Goal: Transaction & Acquisition: Purchase product/service

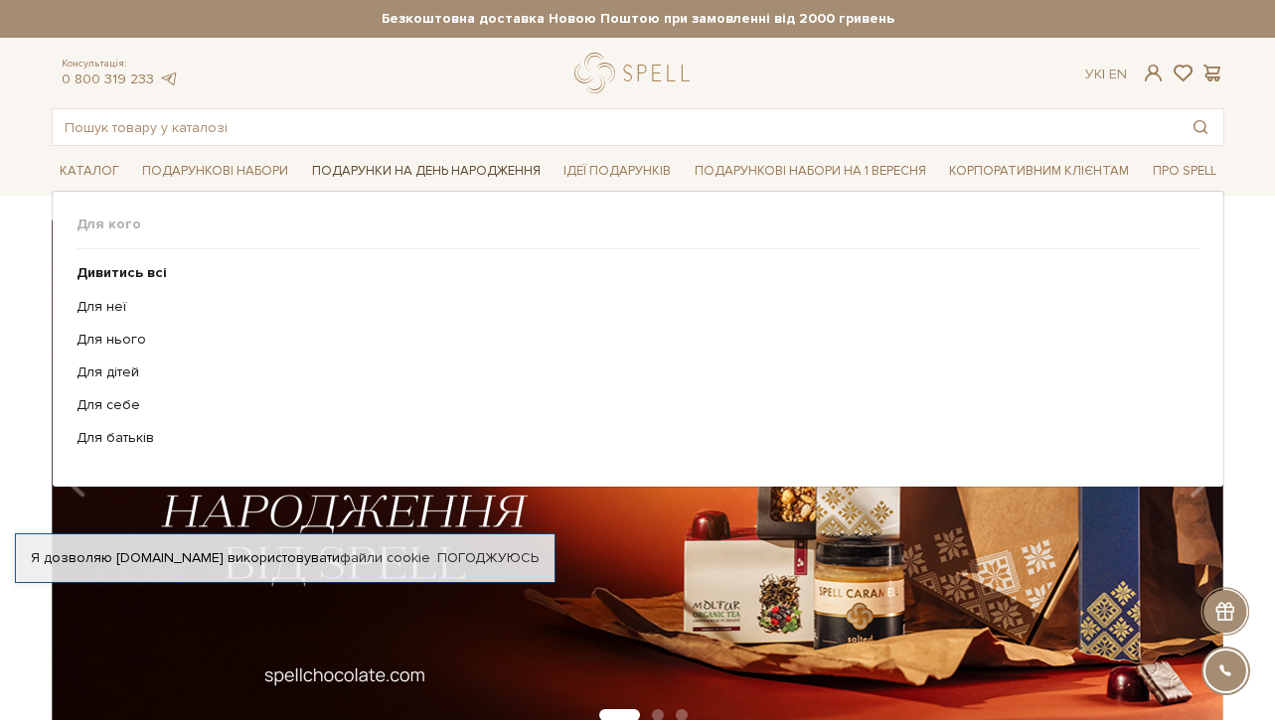
click at [477, 164] on link "Подарунки на День народження" at bounding box center [426, 171] width 244 height 31
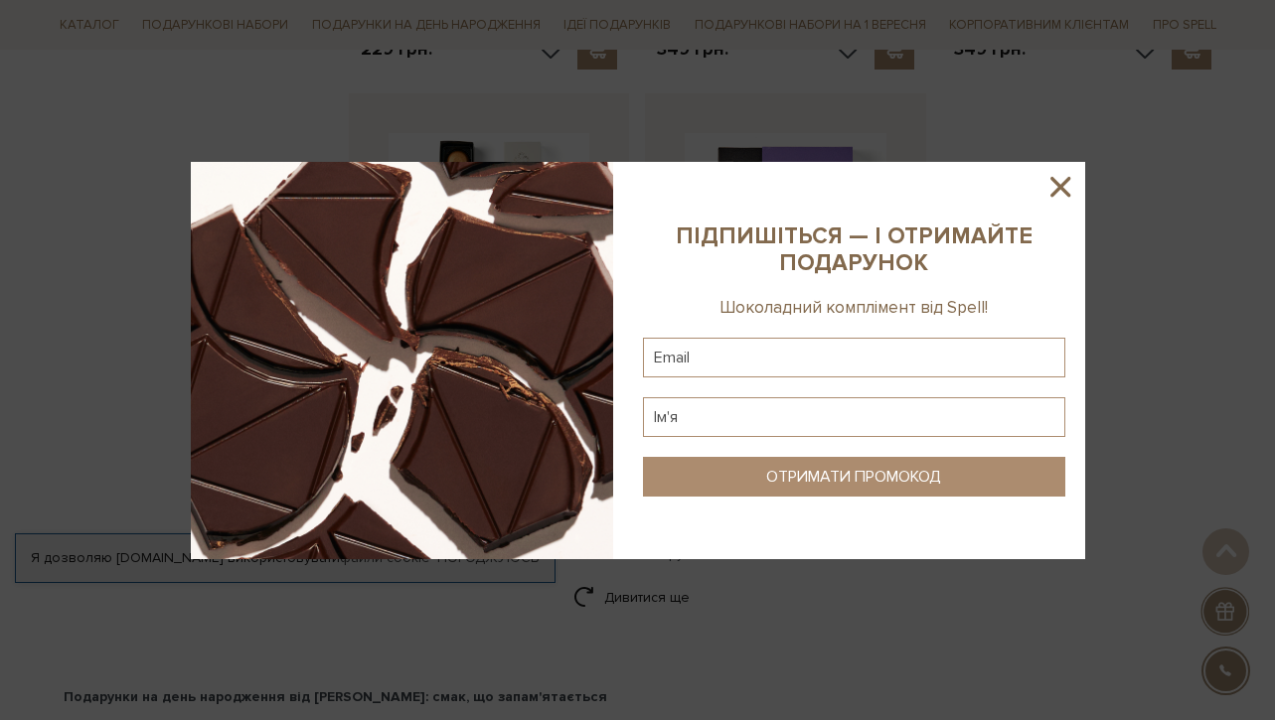
scroll to position [2599, 0]
click at [1054, 195] on icon at bounding box center [1060, 187] width 34 height 34
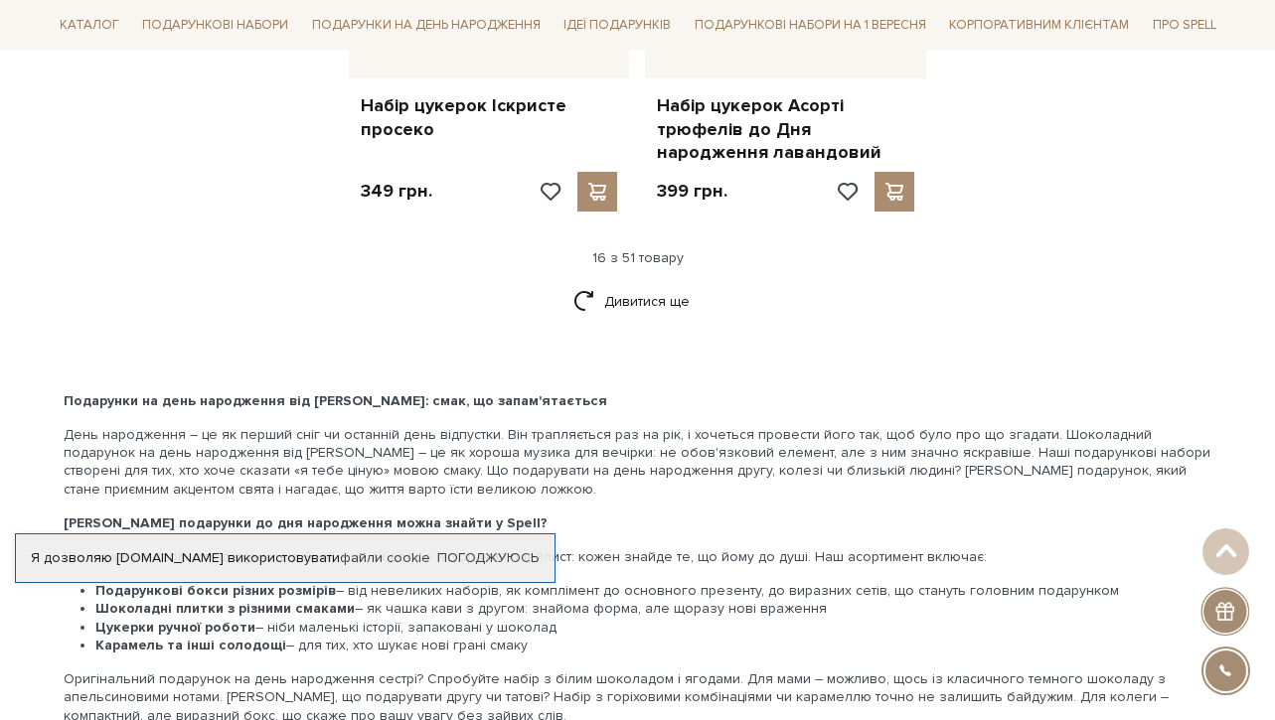
scroll to position [2883, 0]
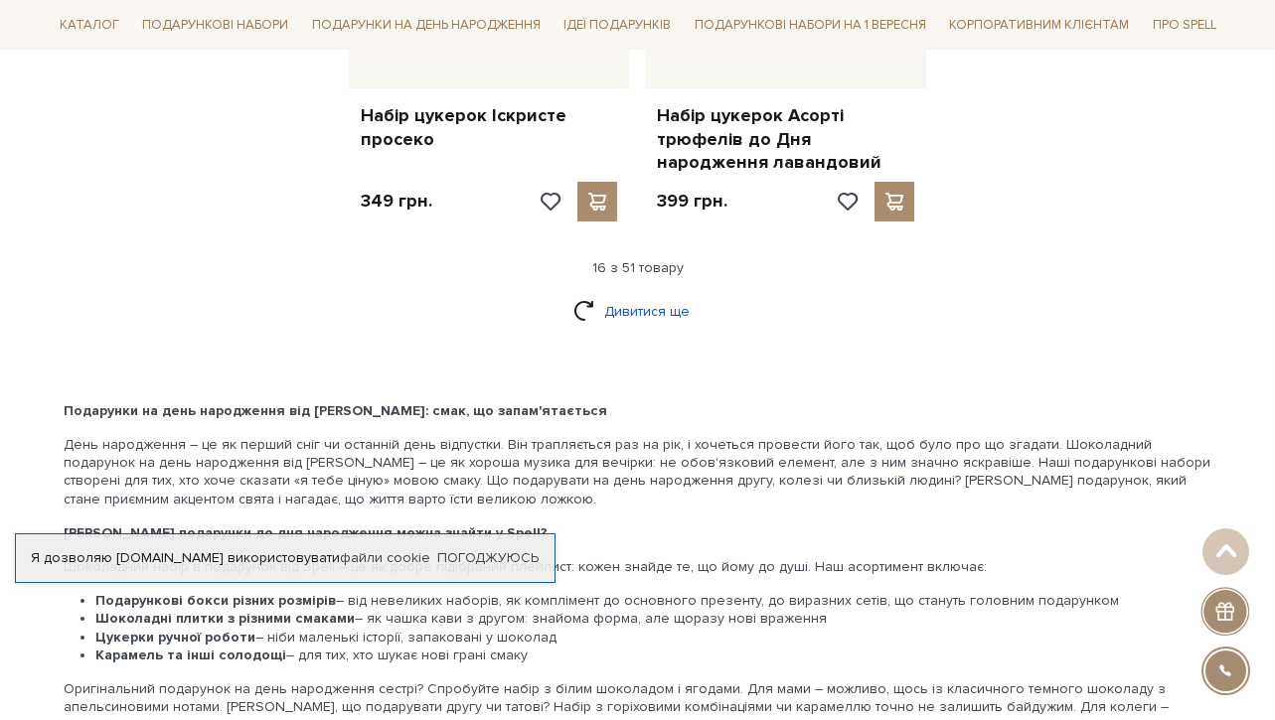
click at [663, 294] on link "Дивитися ще" at bounding box center [637, 311] width 129 height 35
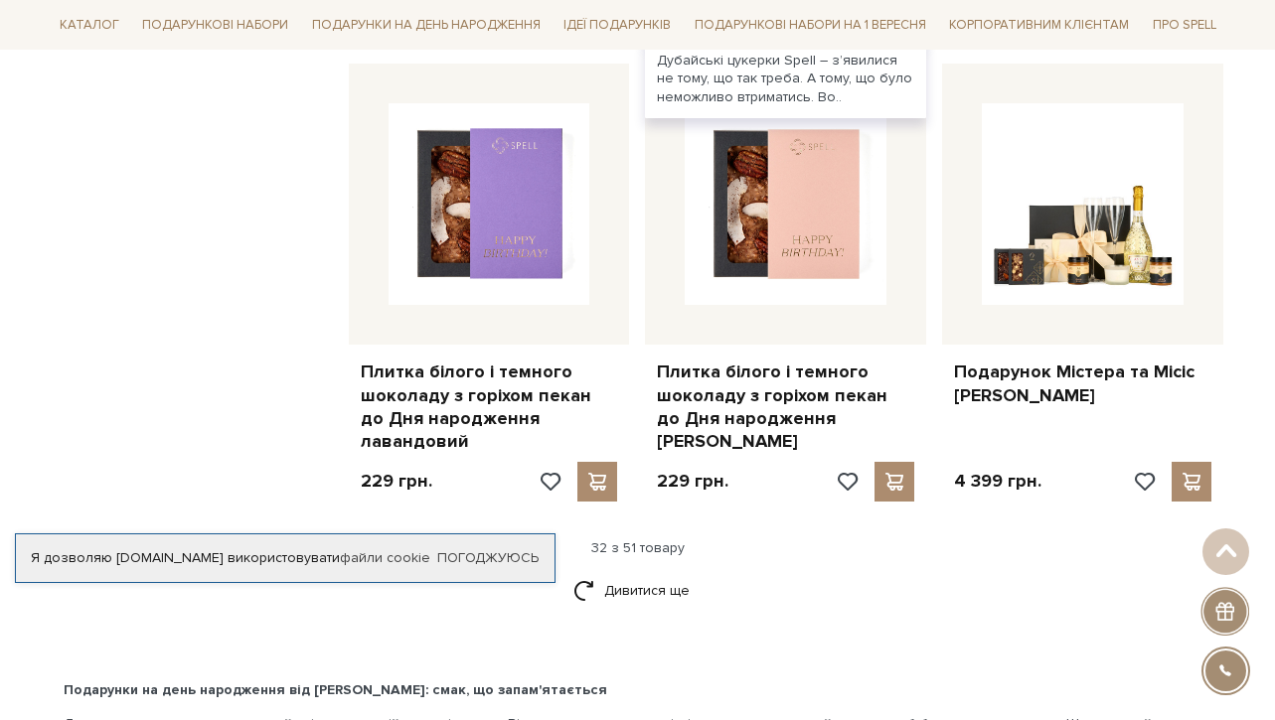
scroll to position [4836, 0]
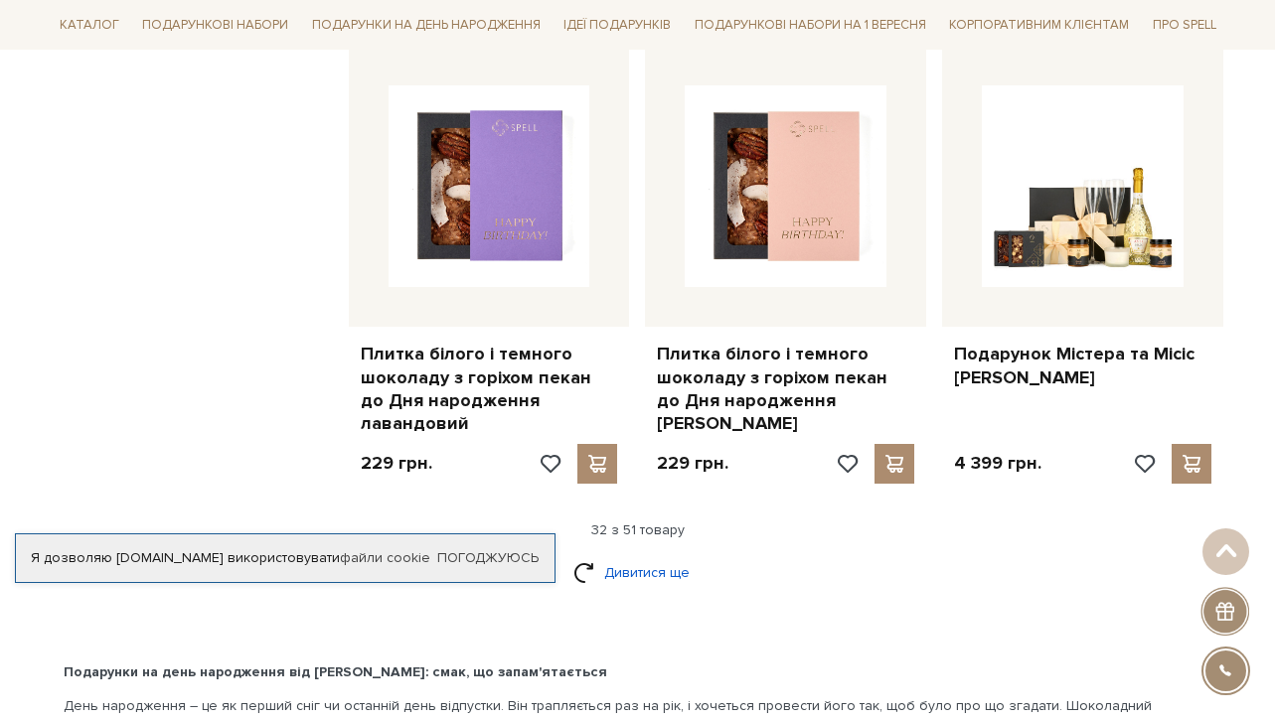
click at [649, 555] on link "Дивитися ще" at bounding box center [637, 572] width 129 height 35
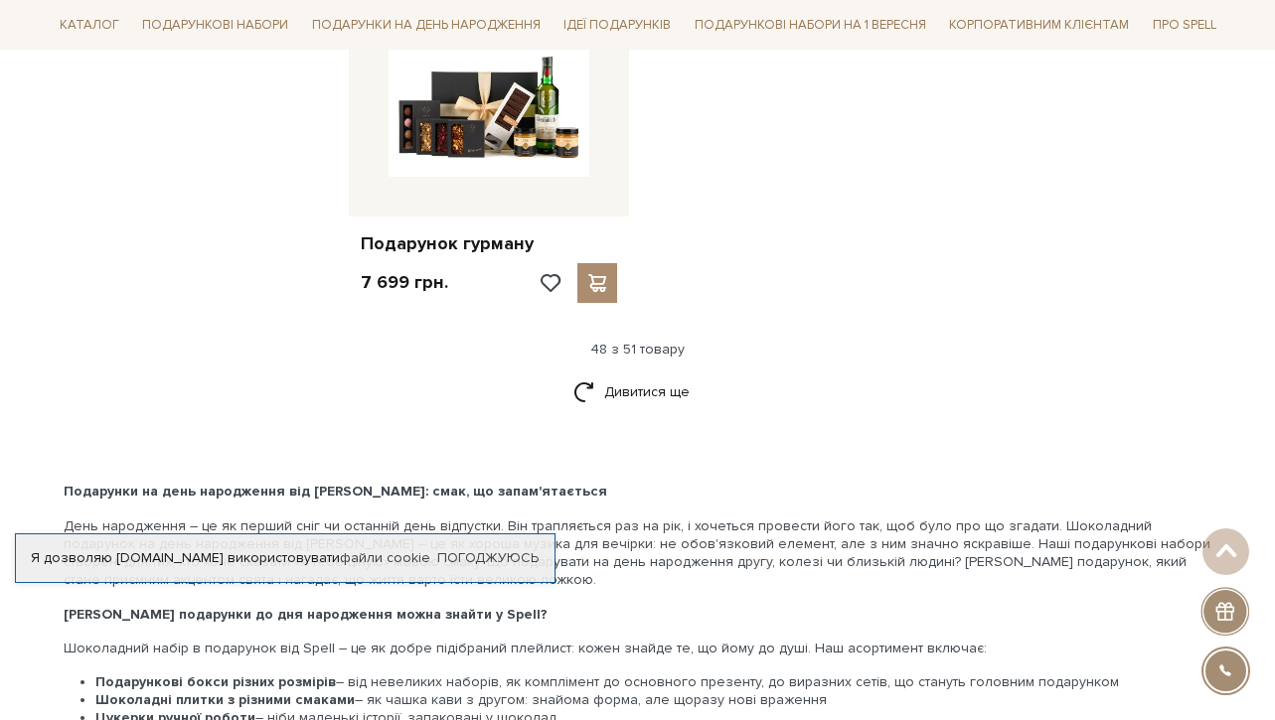
scroll to position [7412, 0]
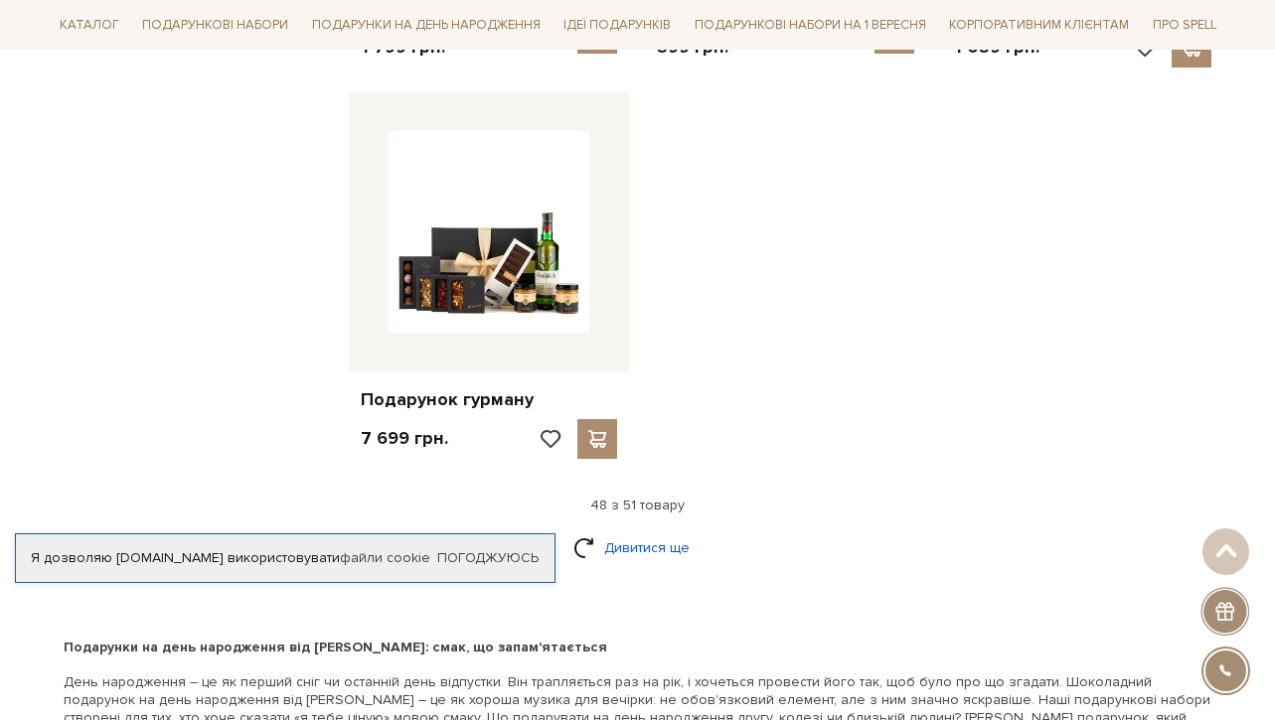
click at [622, 531] on link "Дивитися ще" at bounding box center [637, 548] width 129 height 35
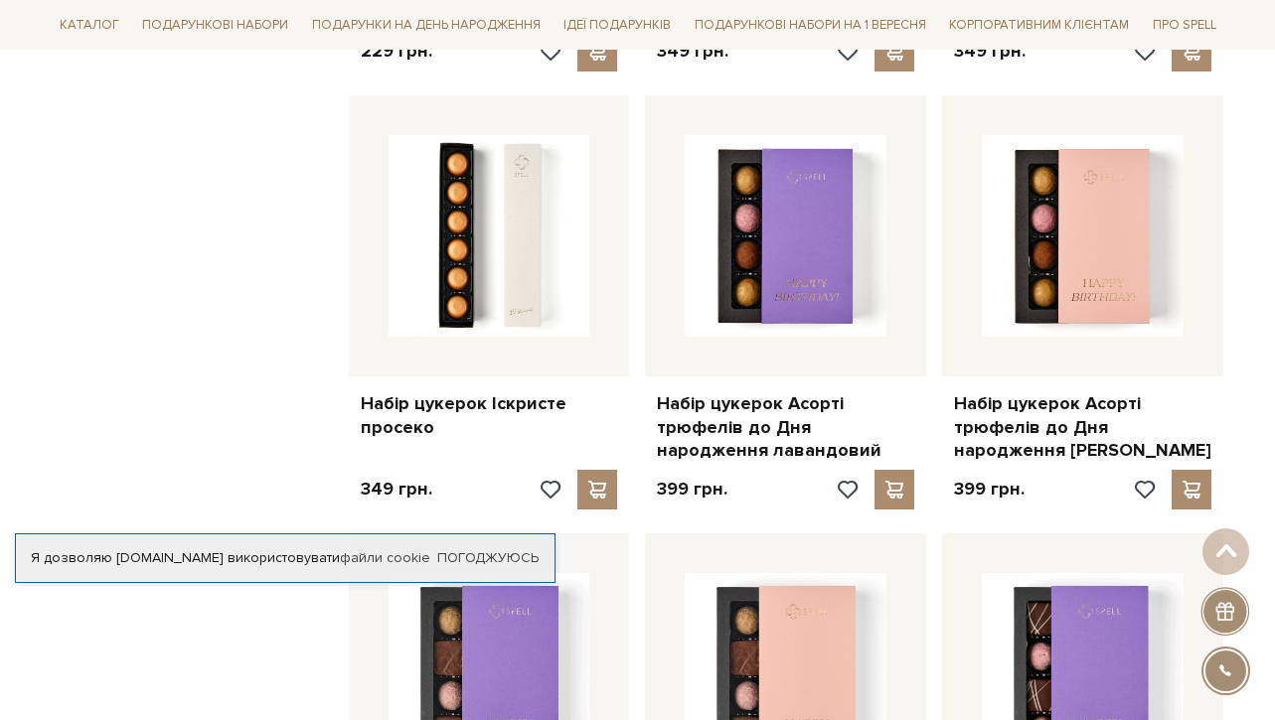
scroll to position [2594, 0]
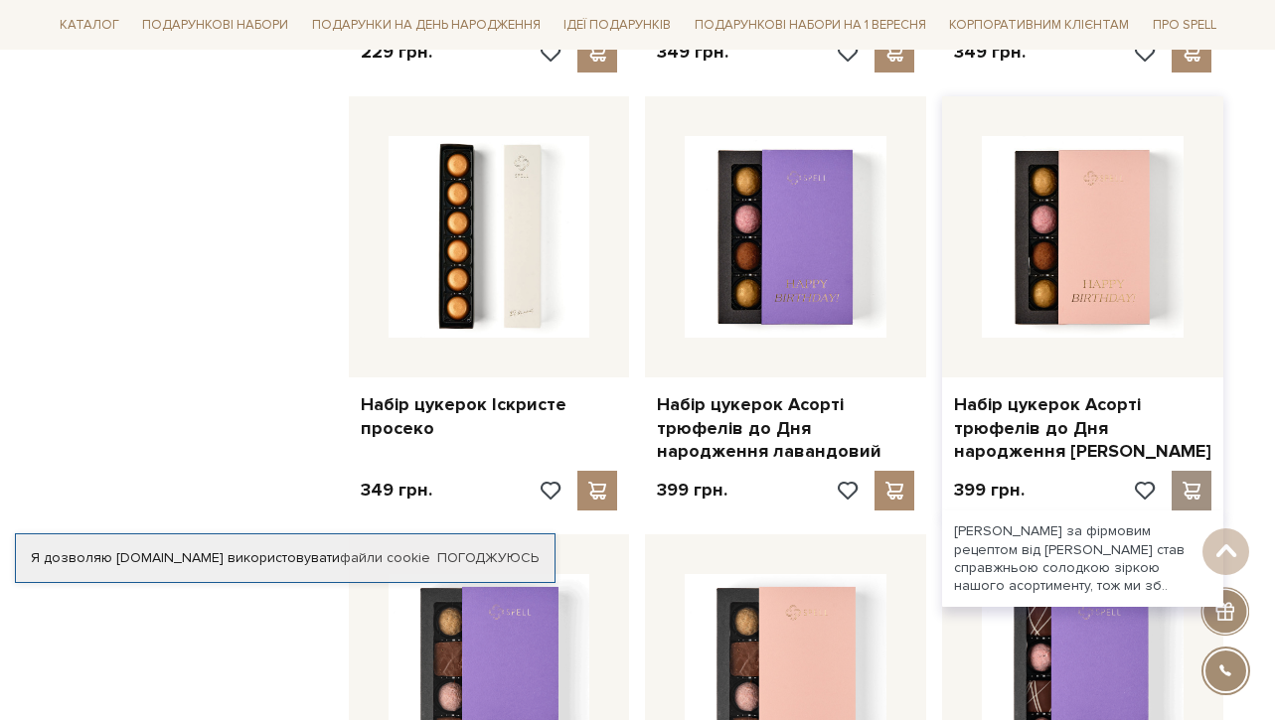
click at [1185, 482] on span at bounding box center [1191, 491] width 25 height 18
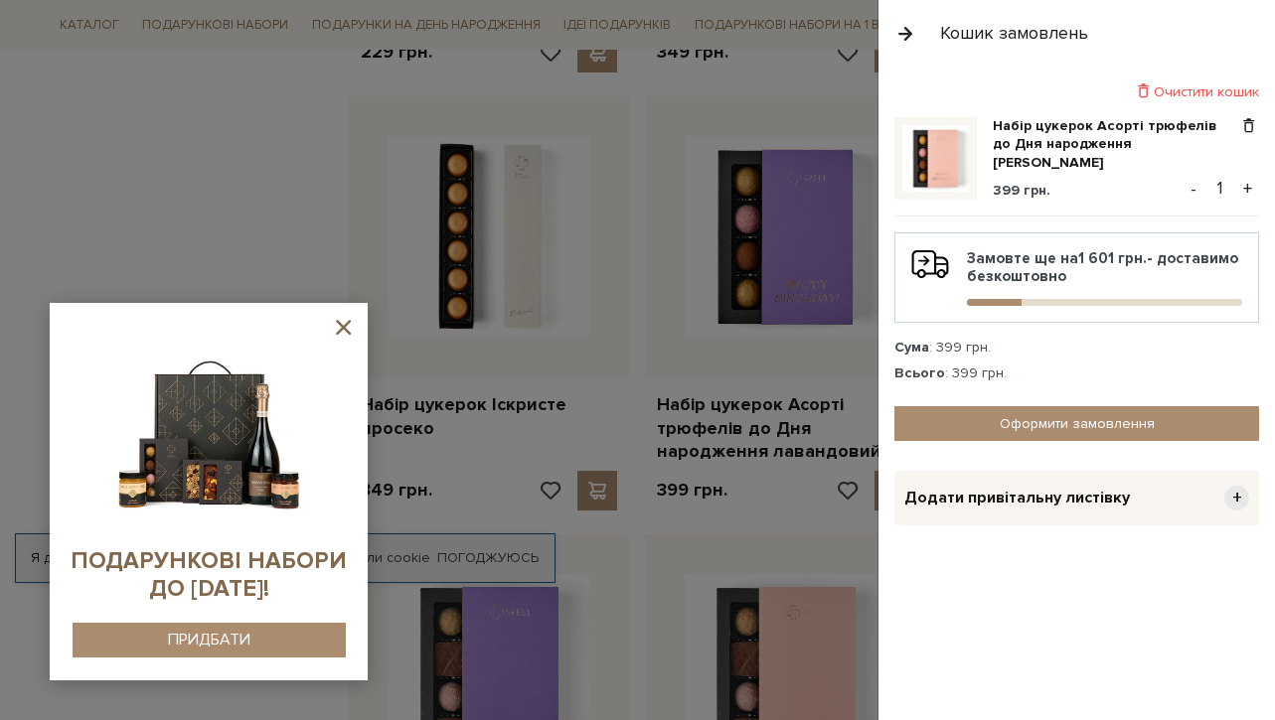
click at [341, 314] on sys-container-static at bounding box center [209, 492] width 318 height 378
click at [341, 322] on icon at bounding box center [343, 327] width 25 height 25
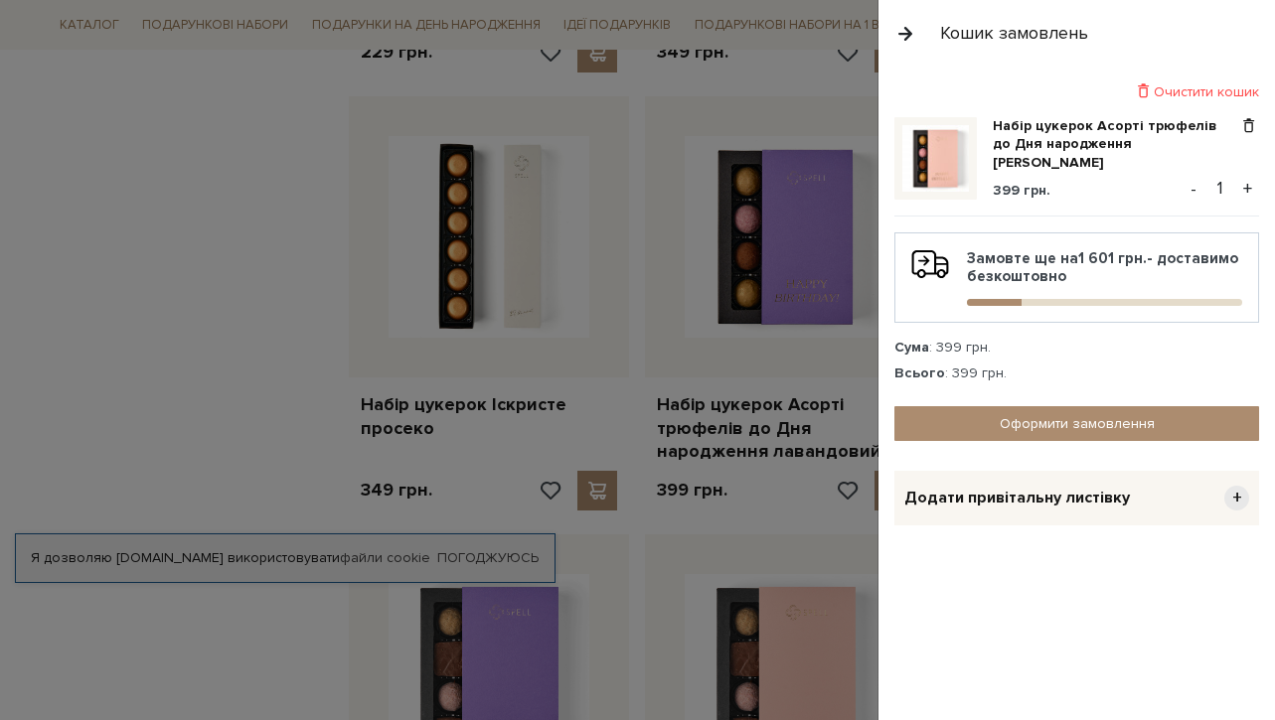
click at [154, 163] on div at bounding box center [637, 360] width 1275 height 720
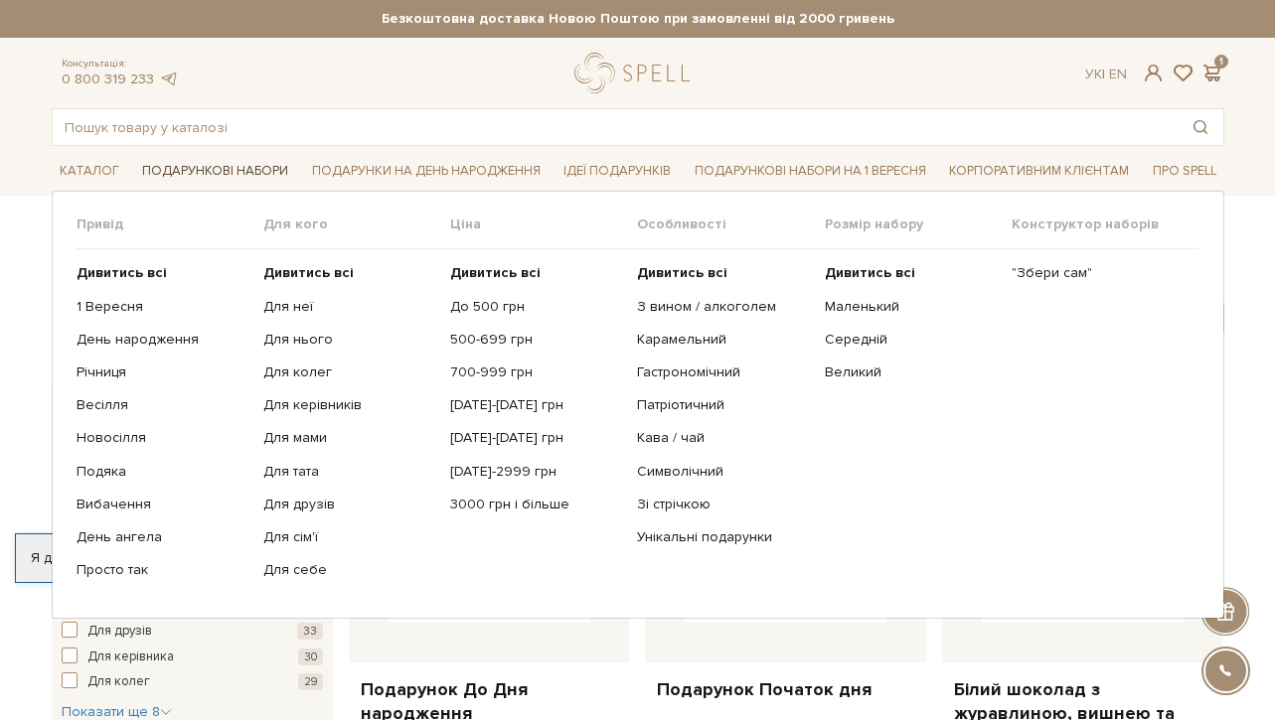
scroll to position [0, 0]
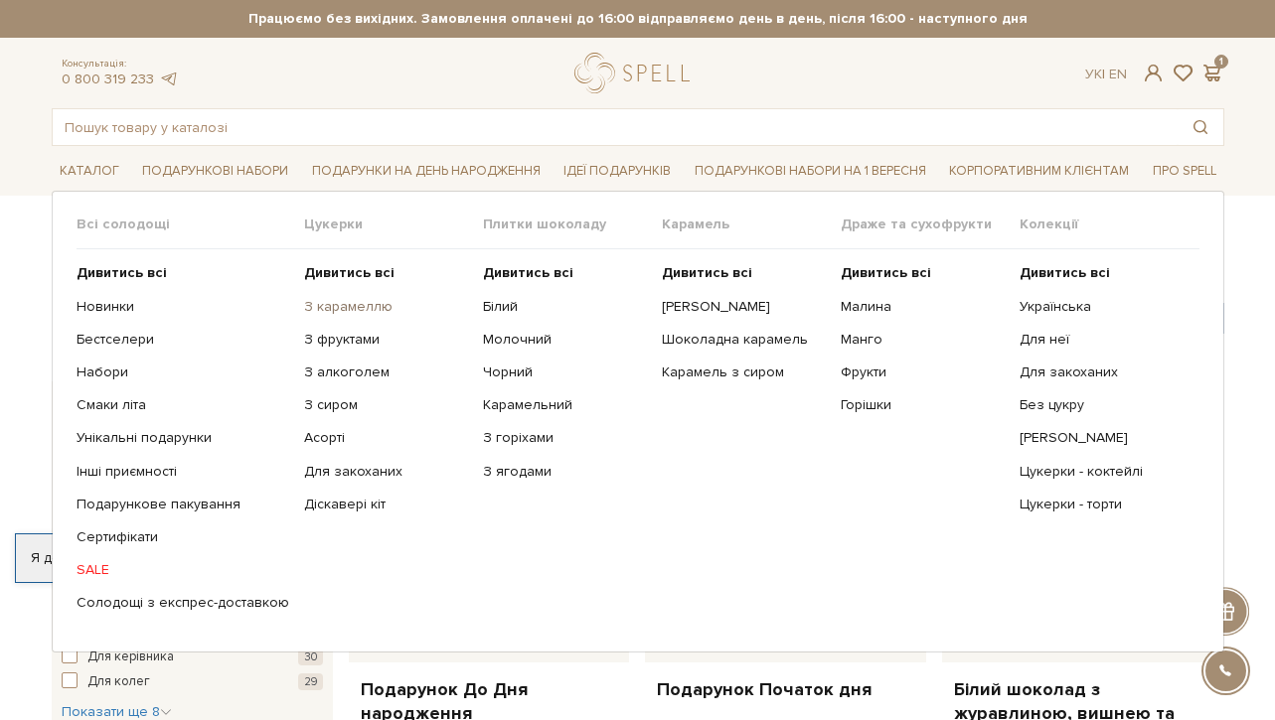
click at [307, 310] on link "З карамеллю" at bounding box center [386, 307] width 164 height 18
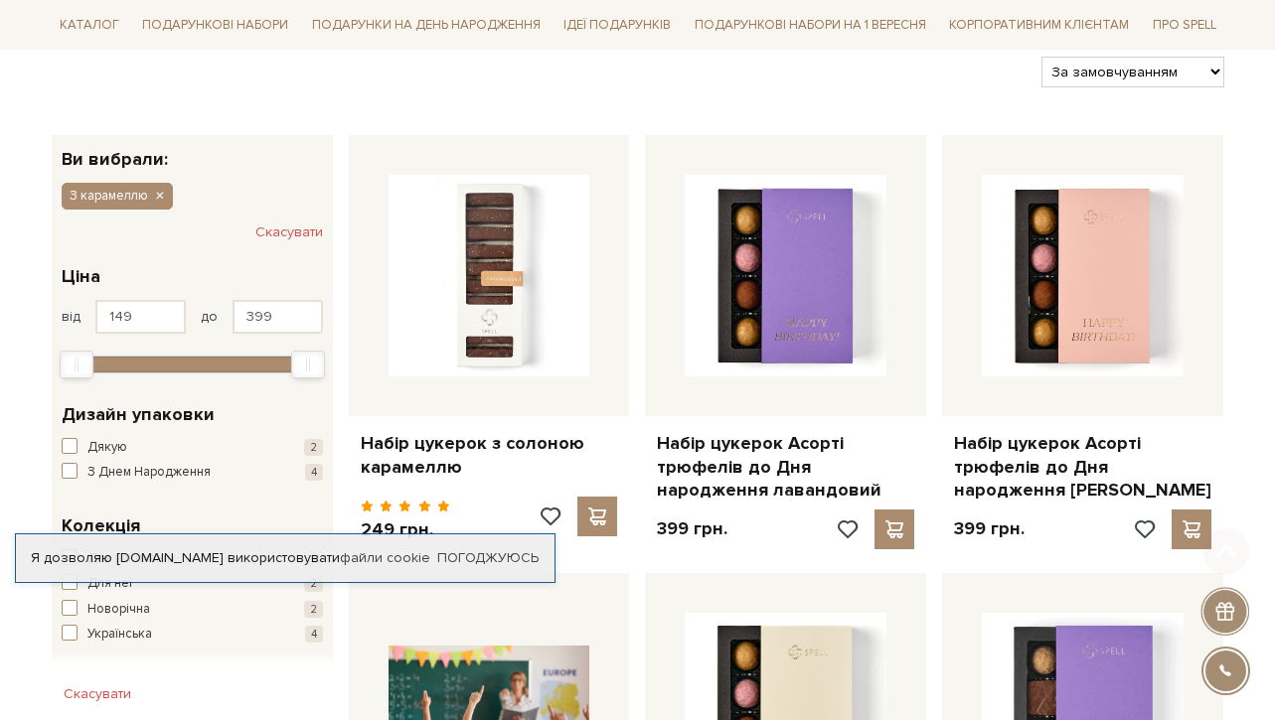
scroll to position [375, 0]
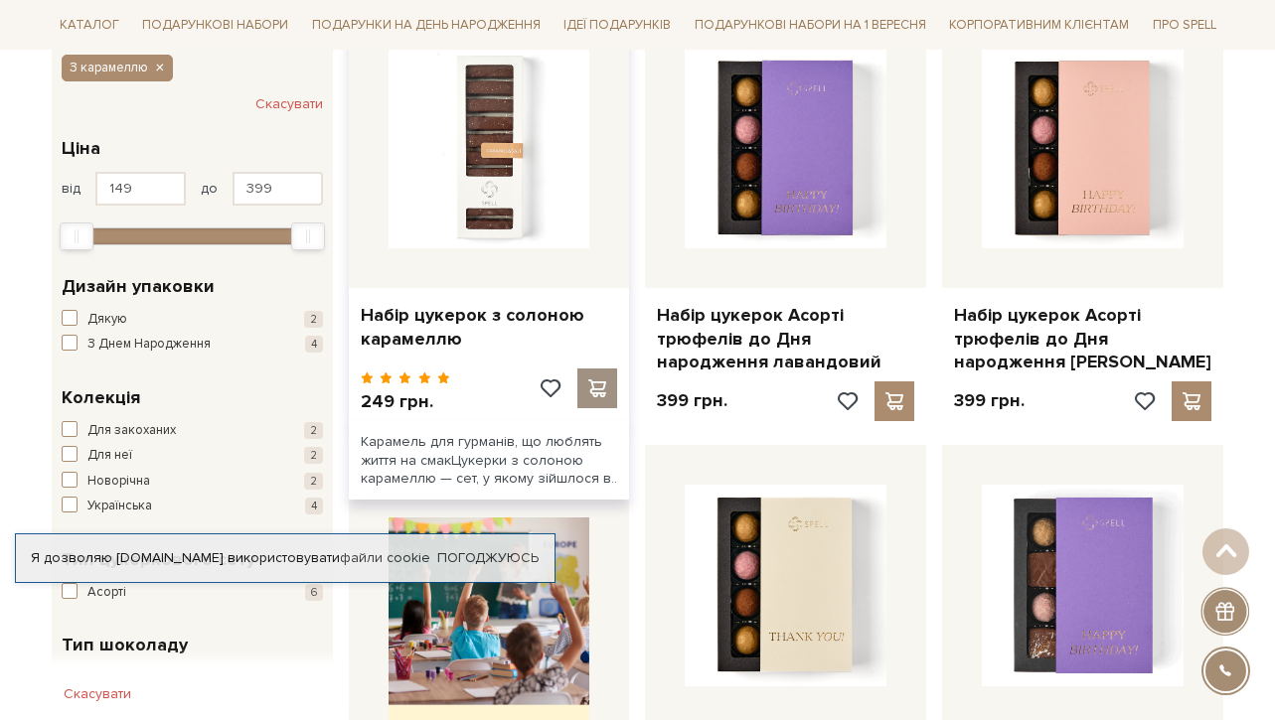
click at [593, 380] on span at bounding box center [597, 389] width 25 height 18
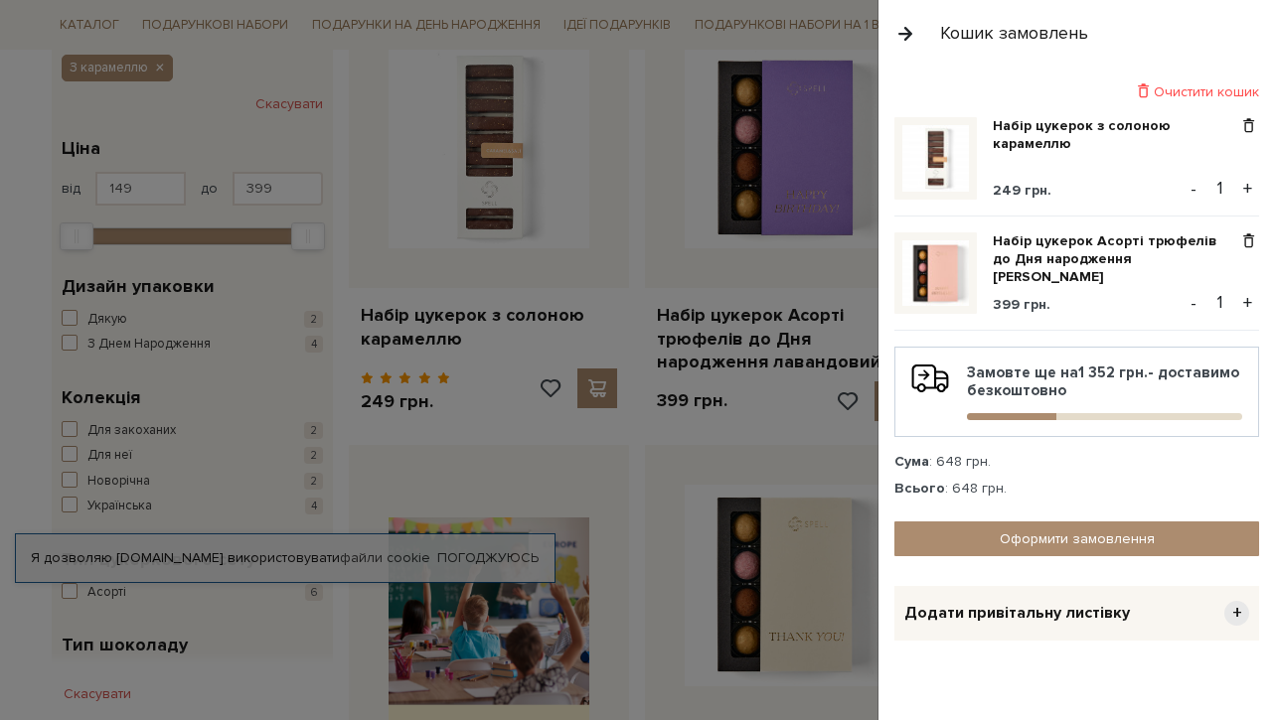
click at [1236, 300] on button "+" at bounding box center [1247, 303] width 23 height 30
click at [1244, 301] on button "+" at bounding box center [1247, 303] width 23 height 30
click at [1116, 619] on span "Додати привітальну листівку" at bounding box center [1017, 613] width 226 height 21
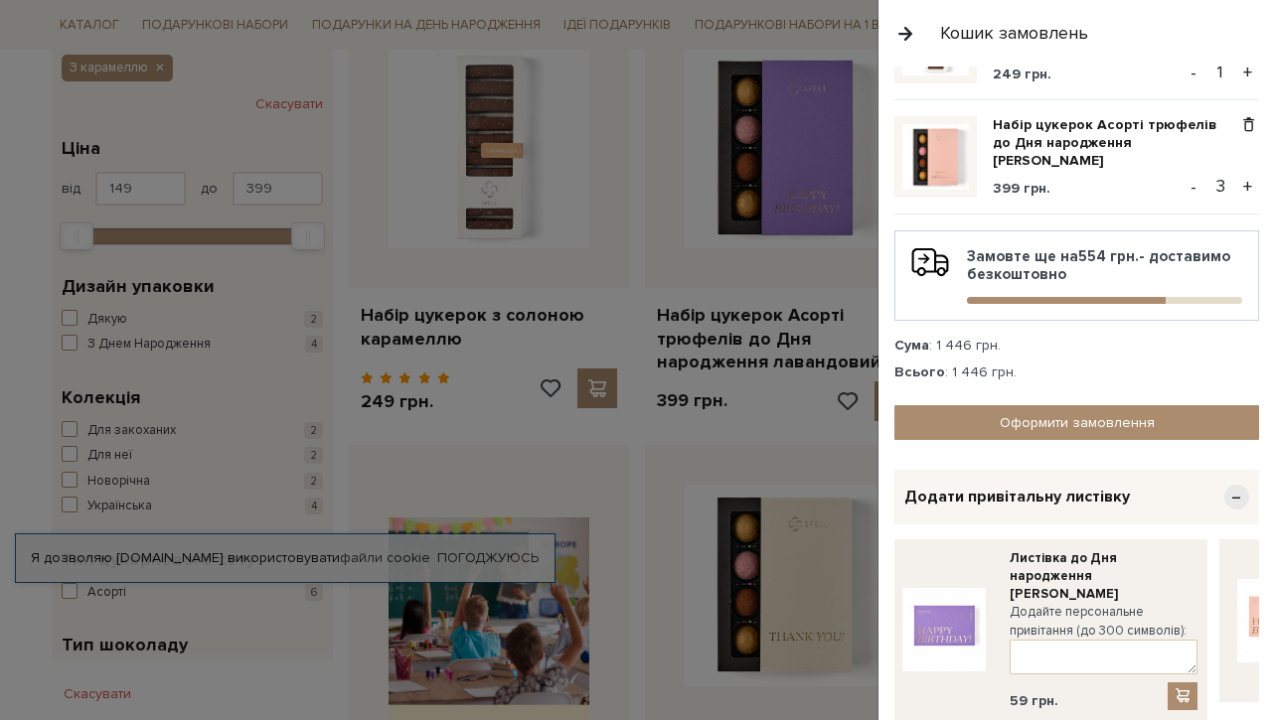
scroll to position [124, 0]
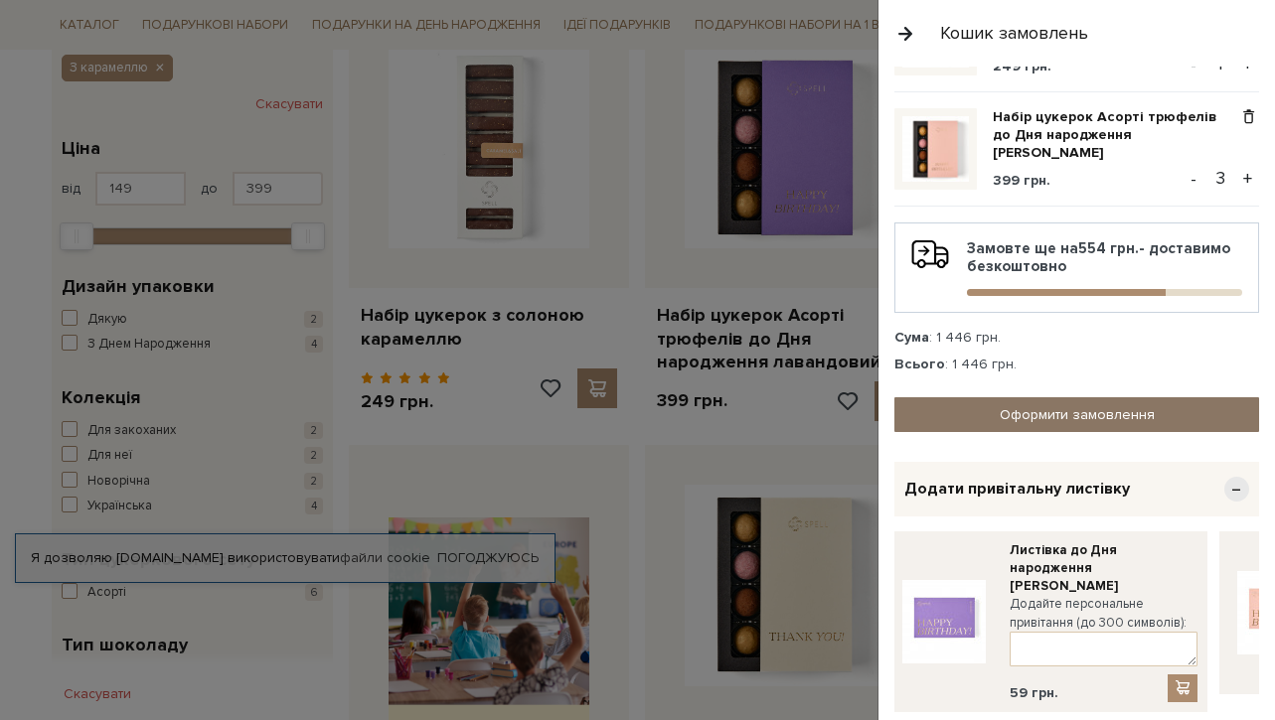
click at [1156, 411] on link "Оформити замовлення" at bounding box center [1076, 414] width 365 height 35
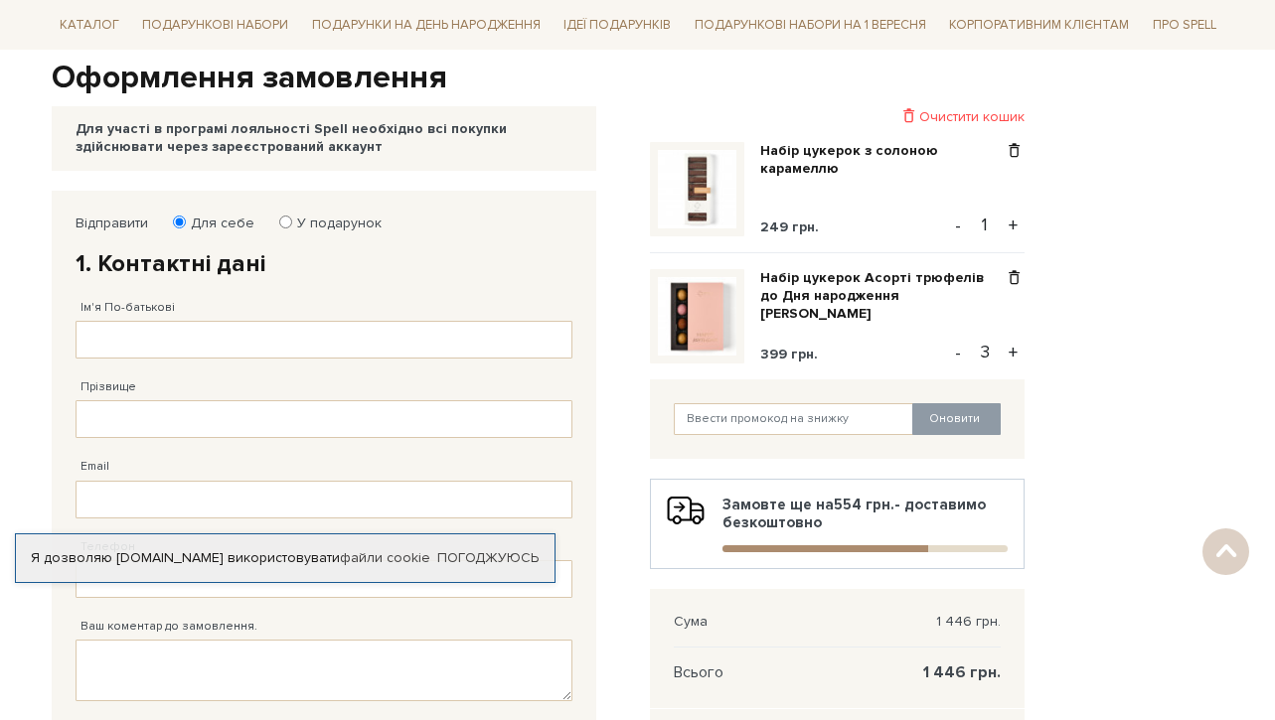
scroll to position [214, 0]
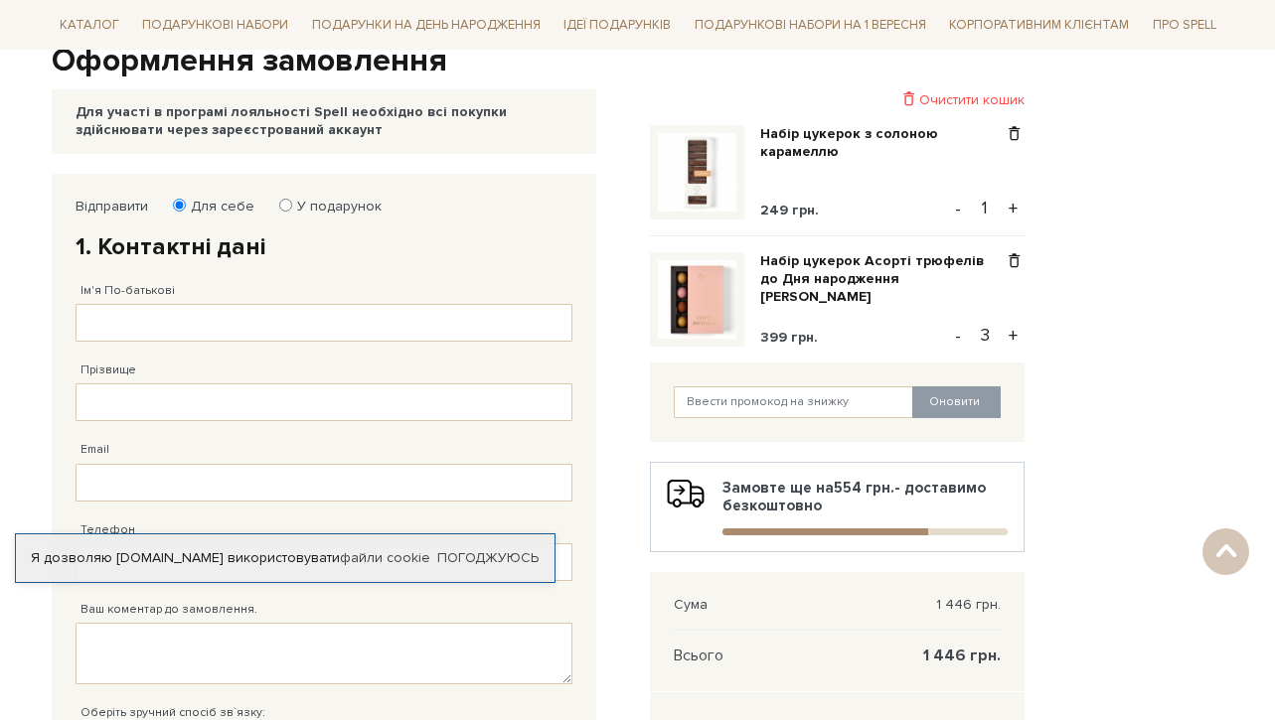
click at [284, 206] on input "У подарунок" at bounding box center [285, 205] width 13 height 13
radio input "true"
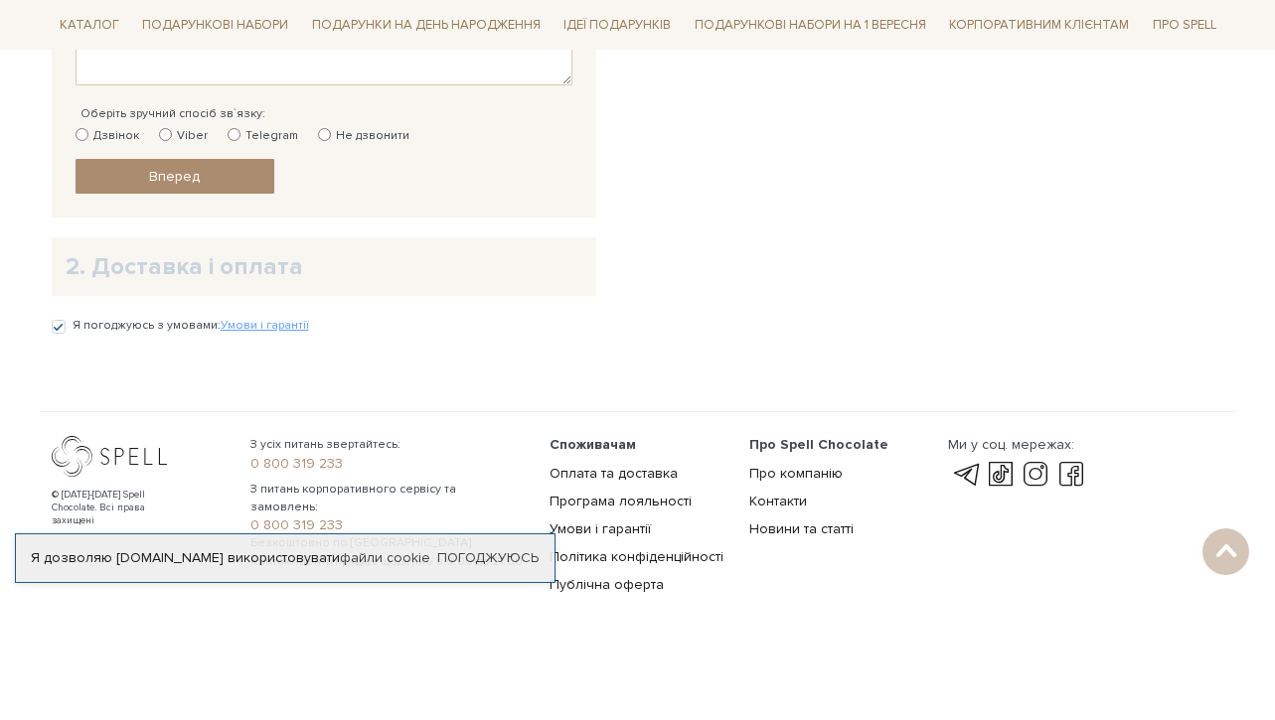
scroll to position [1101, 0]
